Goal: Transaction & Acquisition: Purchase product/service

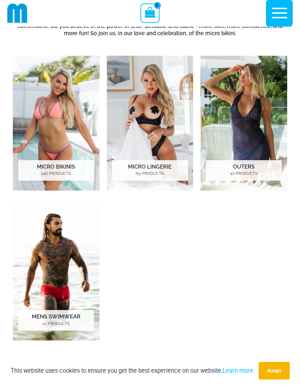
scroll to position [227, 0]
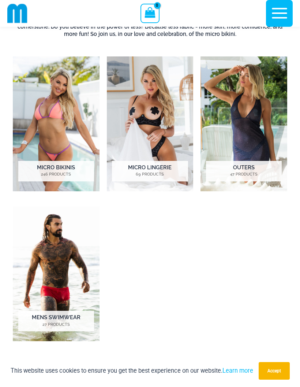
click at [169, 140] on img "Visit product category Micro Lingerie" at bounding box center [150, 123] width 87 height 135
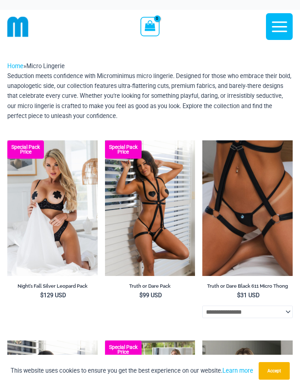
click at [7, 140] on img at bounding box center [7, 140] width 0 height 0
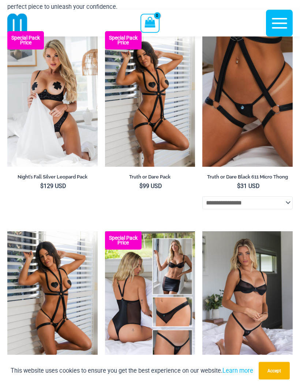
scroll to position [103, 0]
click at [105, 31] on img at bounding box center [105, 31] width 0 height 0
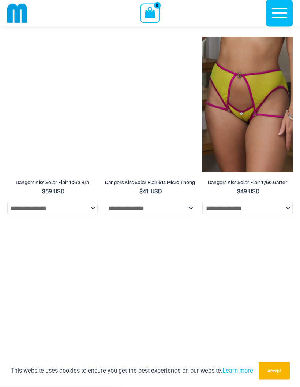
scroll to position [1861, 0]
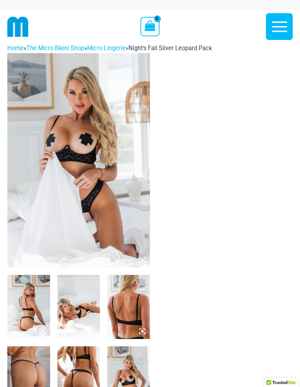
click at [58, 193] on img at bounding box center [78, 160] width 143 height 214
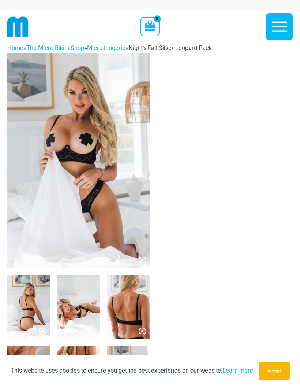
click at [69, 168] on img at bounding box center [78, 160] width 143 height 214
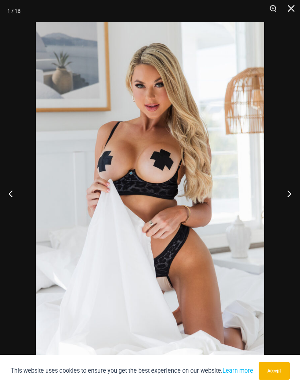
click at [283, 197] on button "Next" at bounding box center [286, 193] width 27 height 37
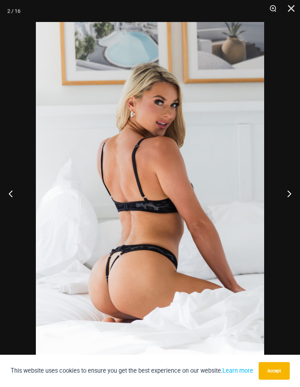
click at [282, 196] on button "Next" at bounding box center [286, 193] width 27 height 37
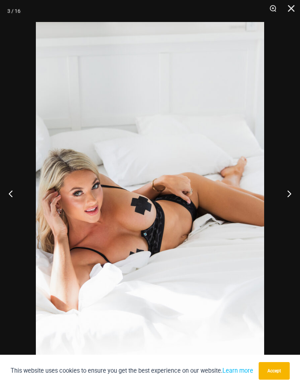
click at [281, 196] on button "Next" at bounding box center [286, 193] width 27 height 37
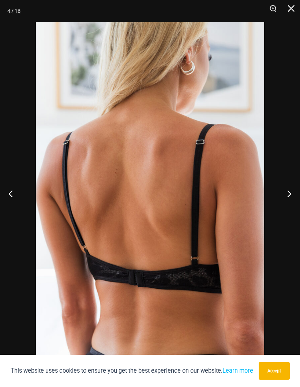
click at [23, 198] on button "Previous" at bounding box center [13, 193] width 27 height 37
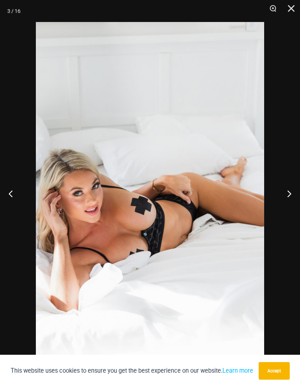
click at [281, 196] on button "Next" at bounding box center [286, 193] width 27 height 37
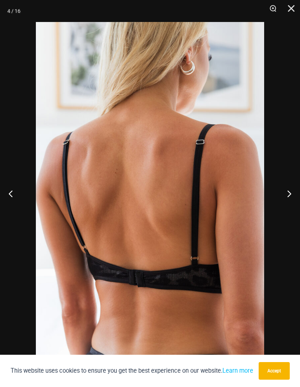
click at [280, 198] on button "Next" at bounding box center [286, 193] width 27 height 37
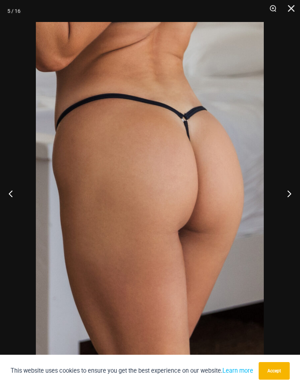
click at [279, 197] on button "Next" at bounding box center [286, 193] width 27 height 37
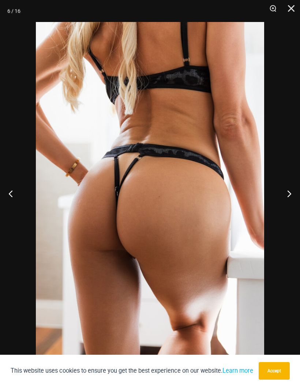
click at [280, 196] on button "Next" at bounding box center [286, 193] width 27 height 37
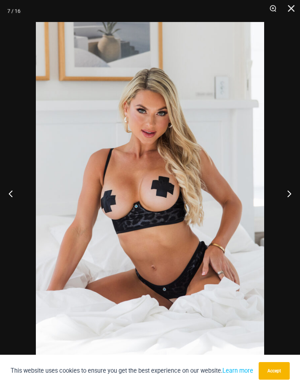
click at [280, 196] on button "Next" at bounding box center [286, 193] width 27 height 37
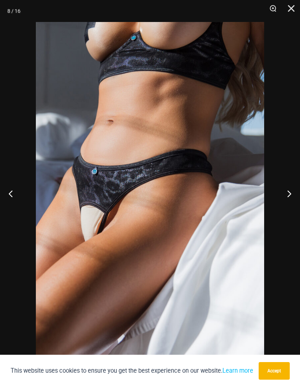
click at [282, 192] on button "Next" at bounding box center [286, 193] width 27 height 37
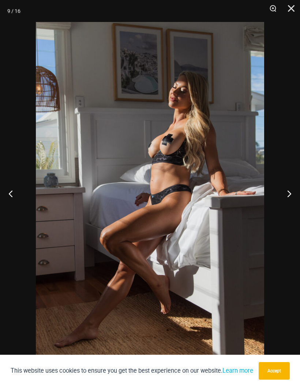
click at [281, 196] on button "Next" at bounding box center [286, 193] width 27 height 37
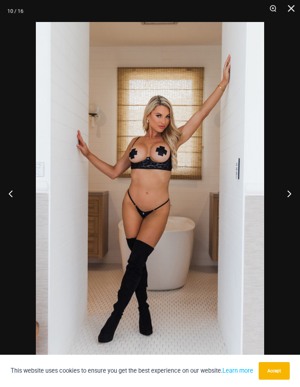
click at [282, 196] on button "Next" at bounding box center [286, 193] width 27 height 37
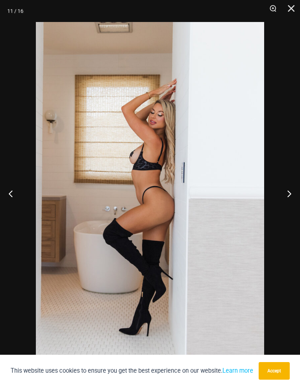
click at [281, 197] on button "Next" at bounding box center [286, 193] width 27 height 37
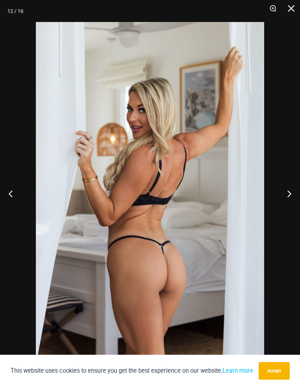
click at [280, 195] on button "Next" at bounding box center [286, 193] width 27 height 37
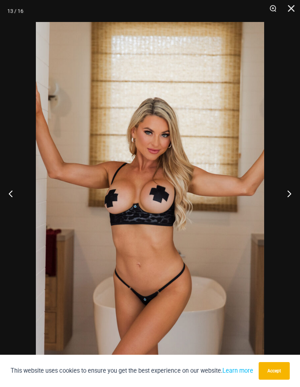
click at [282, 196] on button "Next" at bounding box center [286, 193] width 27 height 37
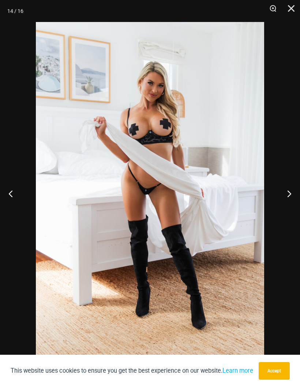
click at [281, 196] on button "Next" at bounding box center [286, 193] width 27 height 37
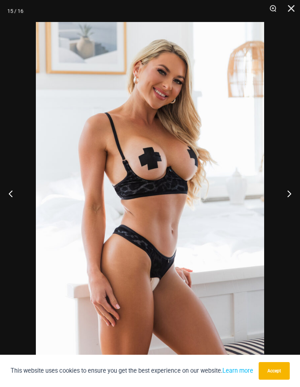
click at [281, 195] on button "Next" at bounding box center [286, 193] width 27 height 37
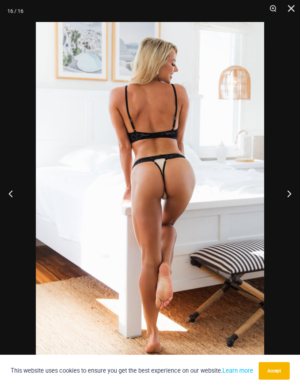
click at [25, 207] on button "Previous" at bounding box center [13, 193] width 27 height 37
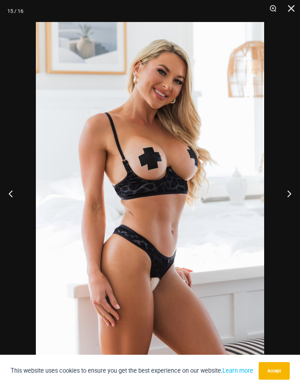
click at [281, 196] on button "Next" at bounding box center [286, 193] width 27 height 37
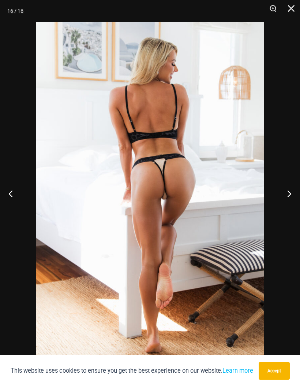
click at [281, 196] on button "Next" at bounding box center [286, 193] width 27 height 37
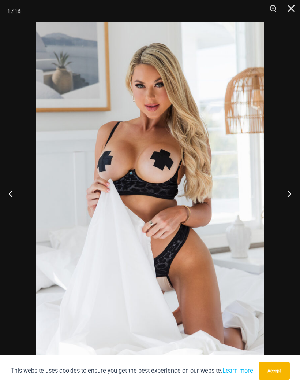
click at [281, 197] on button "Next" at bounding box center [286, 193] width 27 height 37
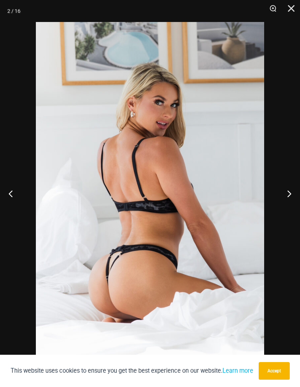
click at [280, 196] on button "Next" at bounding box center [286, 193] width 27 height 37
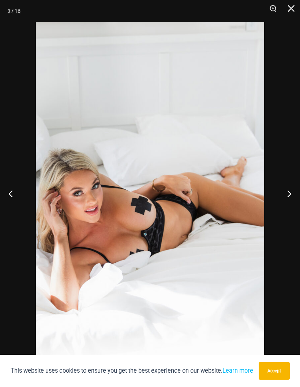
click at [280, 196] on button "Next" at bounding box center [286, 193] width 27 height 37
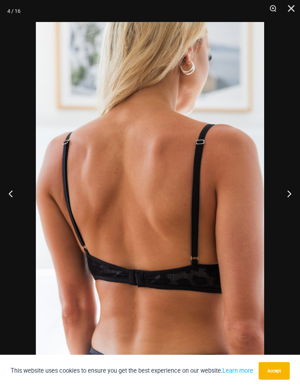
click at [289, 12] on button "Close" at bounding box center [289, 11] width 18 height 22
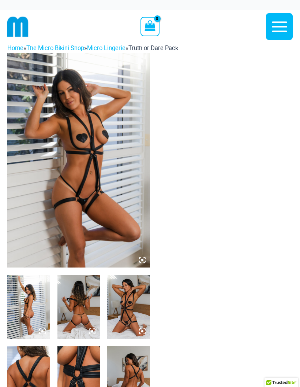
click at [51, 187] on img at bounding box center [78, 160] width 143 height 214
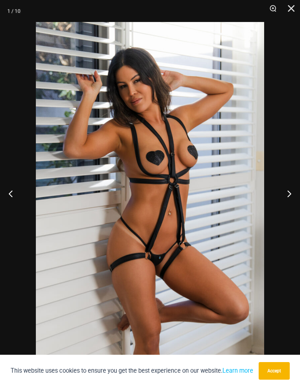
click at [291, 197] on button "Next" at bounding box center [286, 193] width 27 height 37
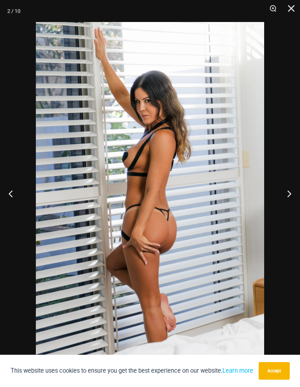
click at [291, 189] on button "Next" at bounding box center [286, 193] width 27 height 37
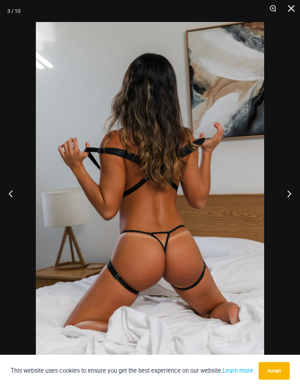
click at [291, 188] on button "Next" at bounding box center [286, 193] width 27 height 37
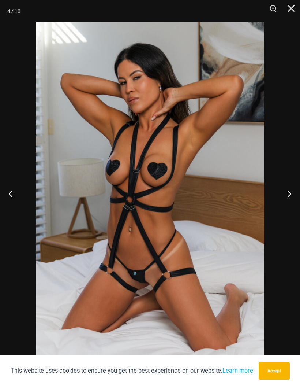
click at [288, 189] on button "Next" at bounding box center [286, 193] width 27 height 37
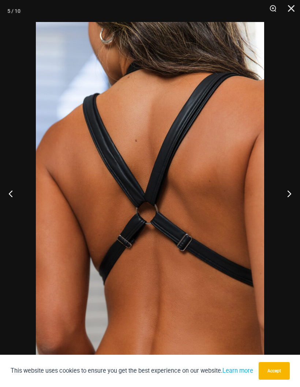
click at [289, 189] on button "Next" at bounding box center [286, 193] width 27 height 37
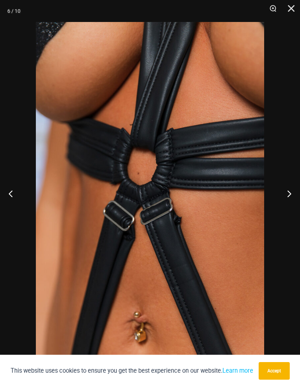
click at [287, 189] on button "Next" at bounding box center [286, 193] width 27 height 37
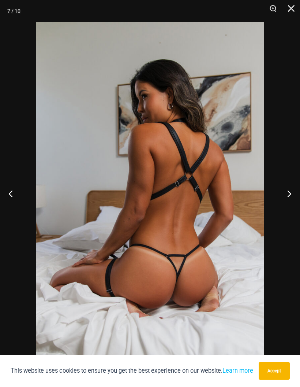
click at [287, 190] on button "Next" at bounding box center [286, 193] width 27 height 37
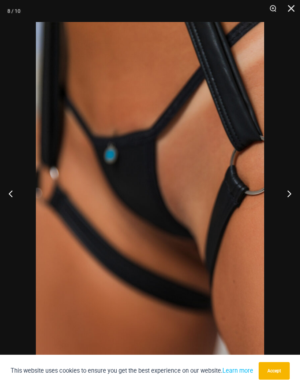
click at [287, 189] on button "Next" at bounding box center [286, 193] width 27 height 37
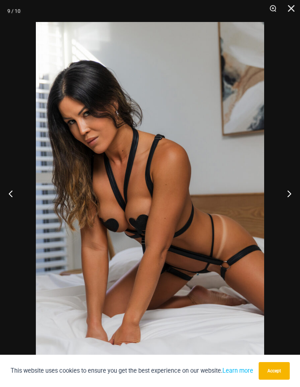
click at [286, 191] on button "Next" at bounding box center [286, 193] width 27 height 37
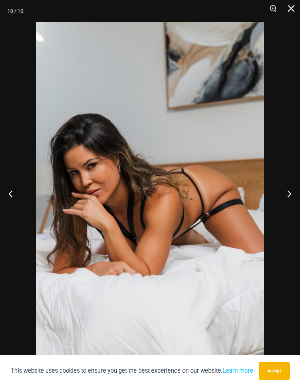
click at [294, 7] on button "Close" at bounding box center [289, 11] width 18 height 22
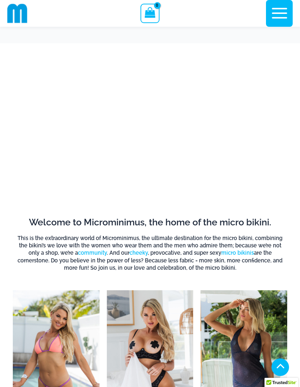
scroll to position [227, 0]
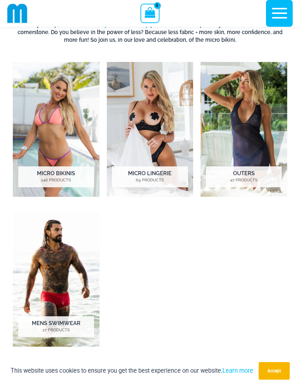
click at [57, 114] on img "Visit product category Micro Bikinis" at bounding box center [56, 129] width 87 height 135
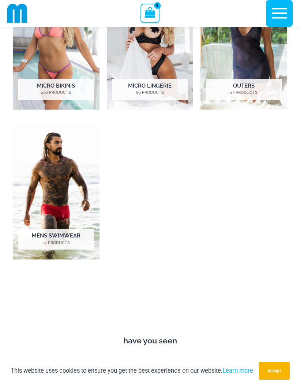
scroll to position [288, 0]
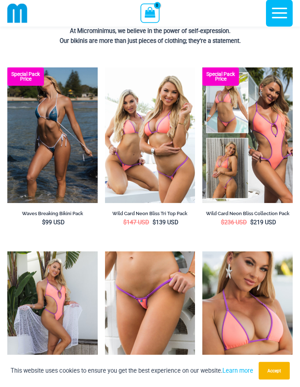
scroll to position [203, 0]
click at [7, 67] on img at bounding box center [7, 67] width 0 height 0
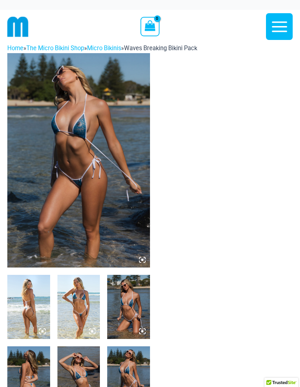
click at [49, 121] on img at bounding box center [78, 160] width 143 height 214
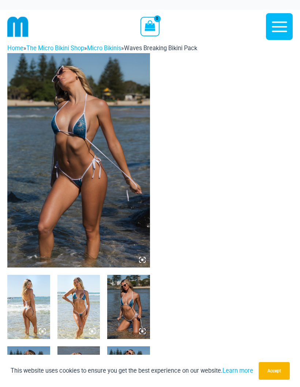
click at [61, 114] on img at bounding box center [78, 160] width 143 height 214
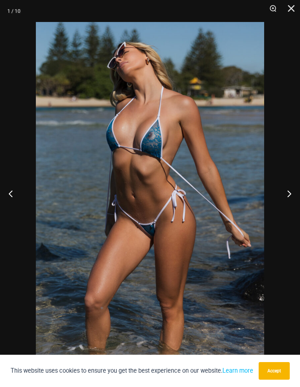
click at [285, 187] on button "Next" at bounding box center [286, 193] width 27 height 37
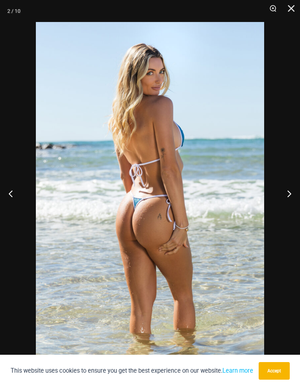
click at [287, 186] on button "Next" at bounding box center [286, 193] width 27 height 37
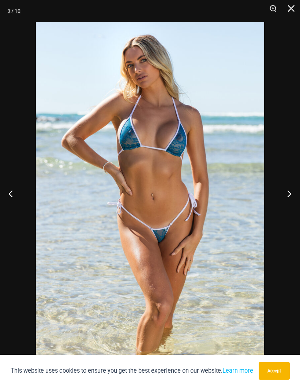
click at [286, 187] on button "Next" at bounding box center [286, 193] width 27 height 37
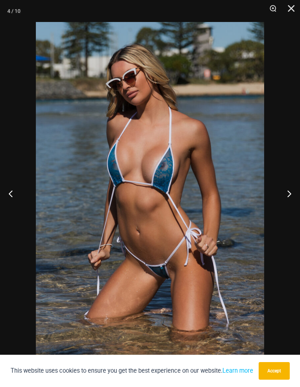
click at [285, 190] on button "Next" at bounding box center [286, 193] width 27 height 37
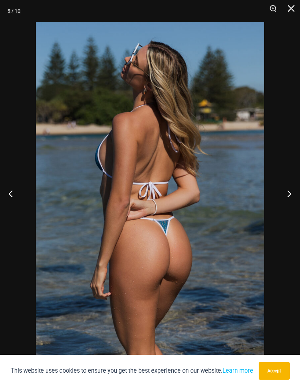
click at [284, 192] on button "Next" at bounding box center [286, 193] width 27 height 37
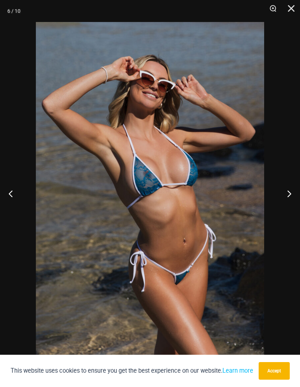
click at [286, 193] on button "Next" at bounding box center [286, 193] width 27 height 37
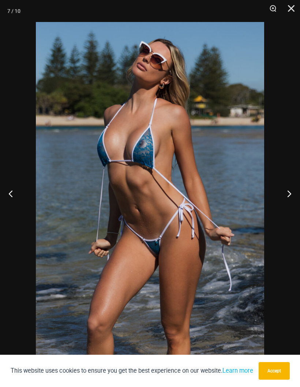
click at [283, 194] on button "Next" at bounding box center [286, 193] width 27 height 37
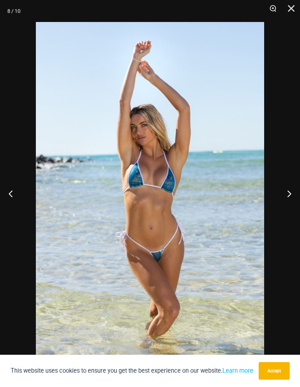
click at [283, 194] on button "Next" at bounding box center [286, 193] width 27 height 37
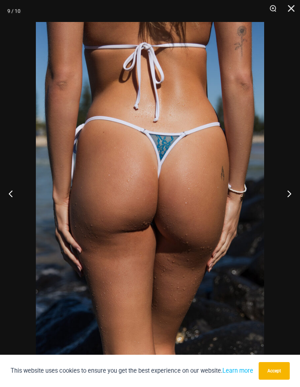
click at [285, 194] on button "Next" at bounding box center [286, 193] width 27 height 37
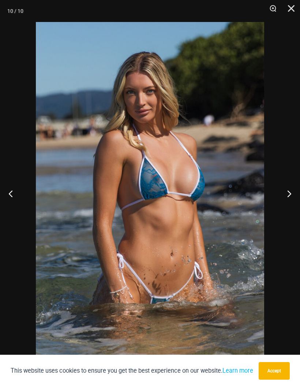
click at [294, 5] on button "Close" at bounding box center [289, 11] width 18 height 22
